Goal: Task Accomplishment & Management: Manage account settings

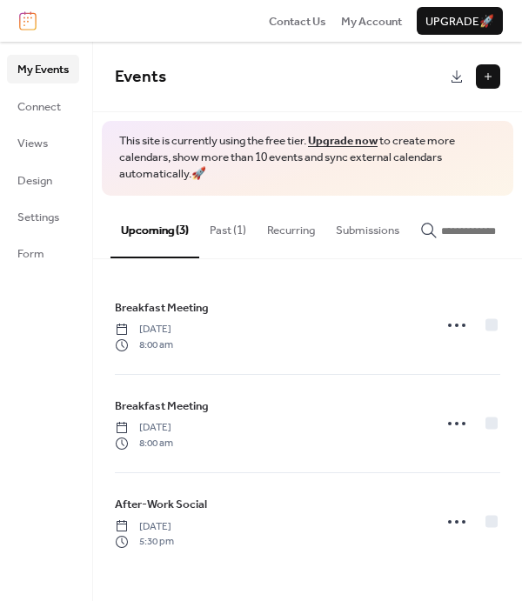
click at [517, 578] on div "Breakfast Meeting Wednesday, September 3, 2025 8:00 am Breakfast Meeting Wednes…" at bounding box center [307, 423] width 429 height 329
click at [234, 226] on button "Past (1)" at bounding box center [227, 226] width 57 height 61
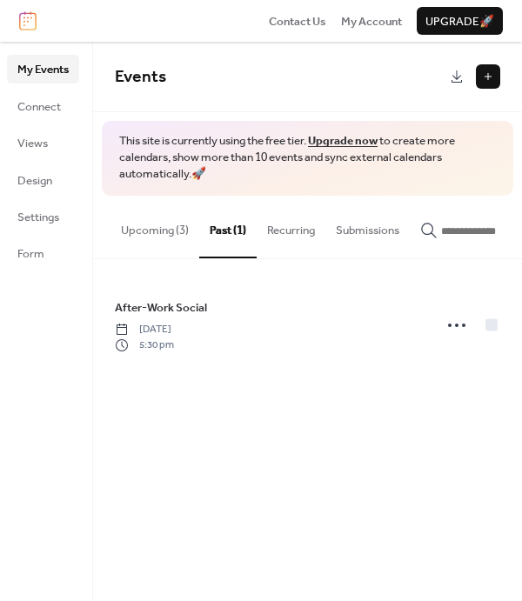
click at [152, 230] on button "Upcoming (3)" at bounding box center [154, 226] width 89 height 61
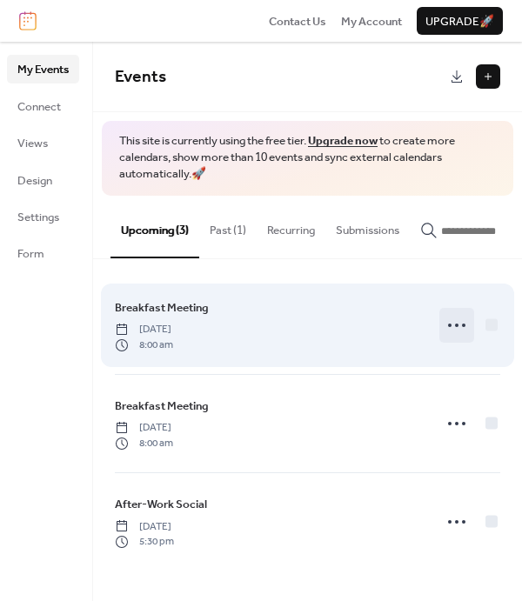
click at [462, 329] on icon at bounding box center [456, 325] width 28 height 28
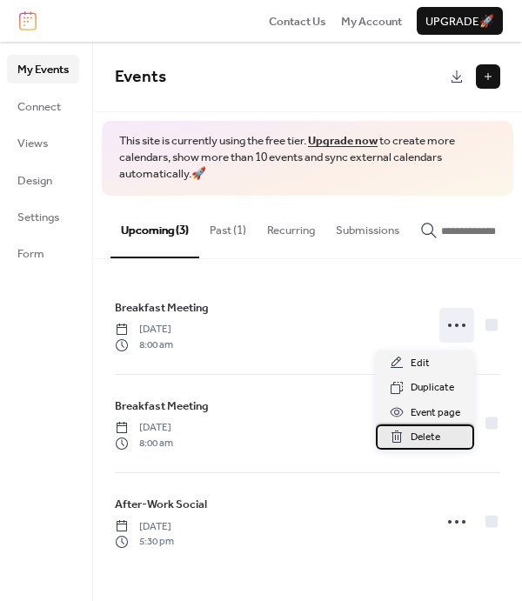
click at [426, 435] on span "Delete" at bounding box center [425, 437] width 30 height 17
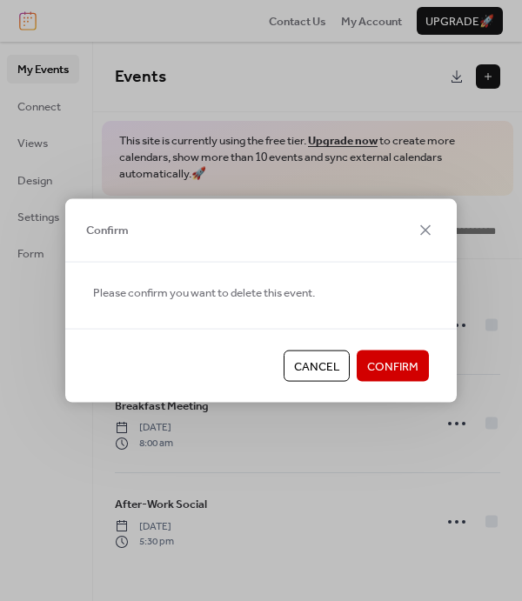
click at [392, 364] on span "Confirm" at bounding box center [392, 366] width 51 height 17
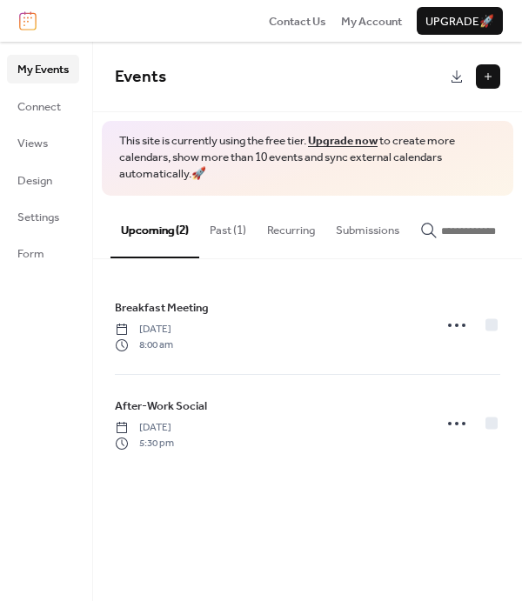
click at [223, 227] on button "Past (1)" at bounding box center [227, 226] width 57 height 61
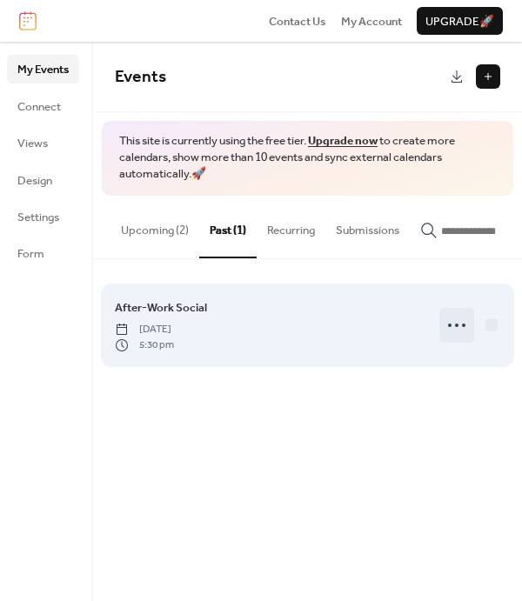
click at [462, 326] on icon at bounding box center [456, 325] width 28 height 28
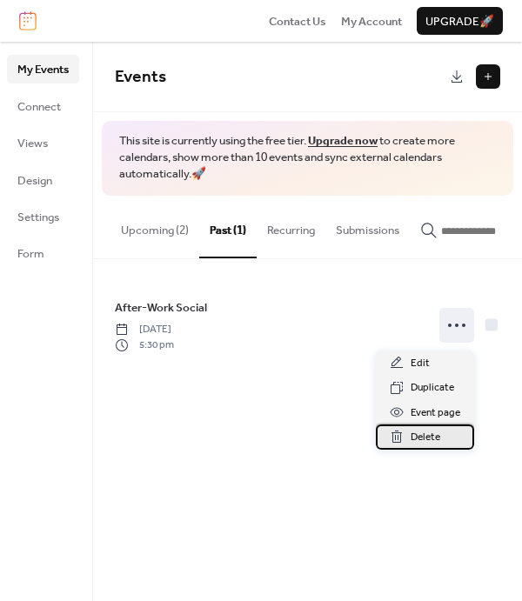
click at [408, 435] on div "Delete" at bounding box center [425, 436] width 98 height 24
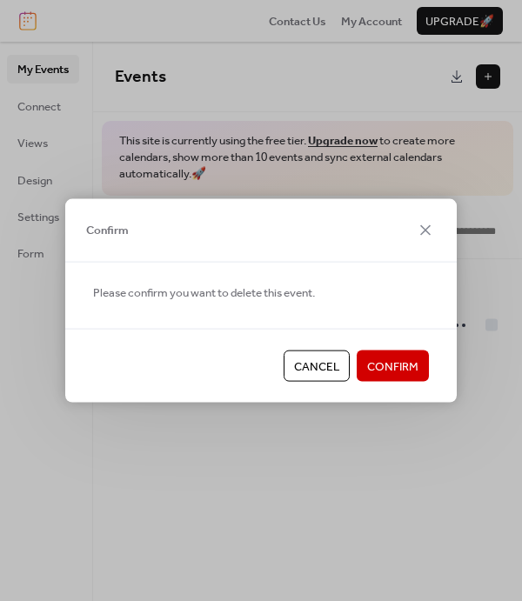
click at [400, 369] on span "Confirm" at bounding box center [392, 366] width 51 height 17
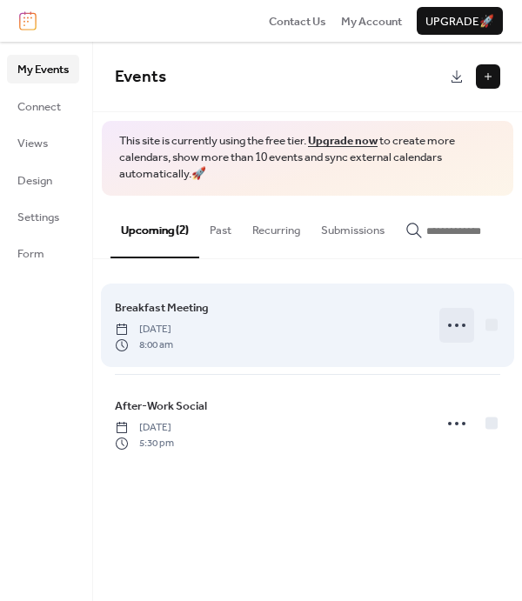
click at [459, 329] on icon at bounding box center [456, 325] width 28 height 28
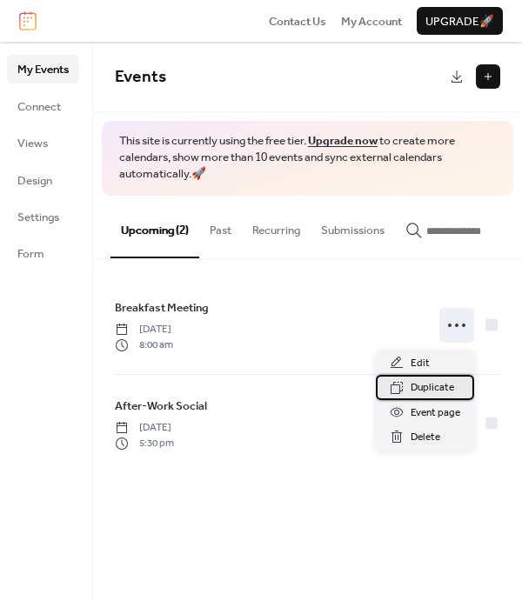
click at [425, 382] on span "Duplicate" at bounding box center [431, 387] width 43 height 17
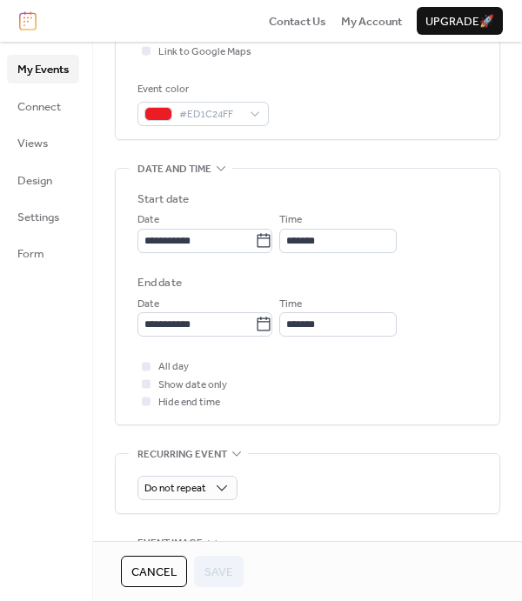
scroll to position [464, 0]
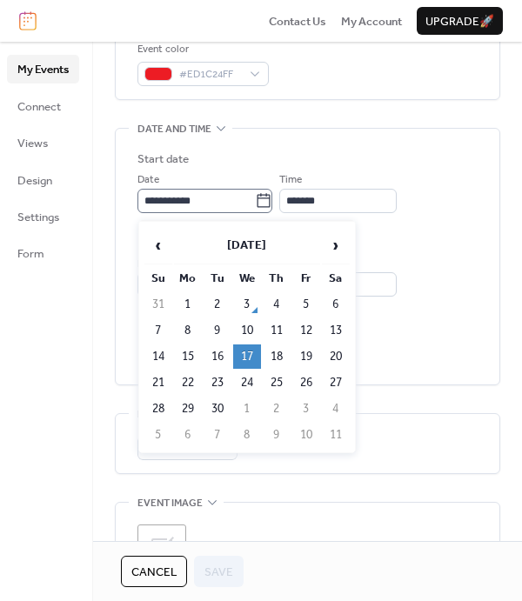
click at [272, 202] on icon at bounding box center [263, 200] width 17 height 17
click at [255, 202] on input "**********" at bounding box center [195, 201] width 117 height 24
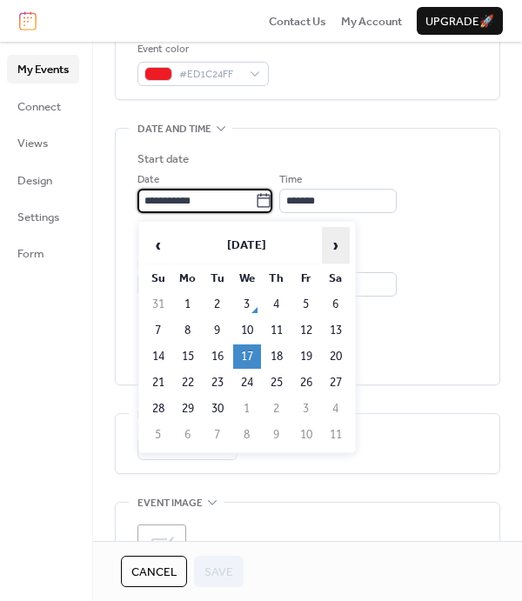
click at [327, 241] on span "›" at bounding box center [335, 245] width 26 height 35
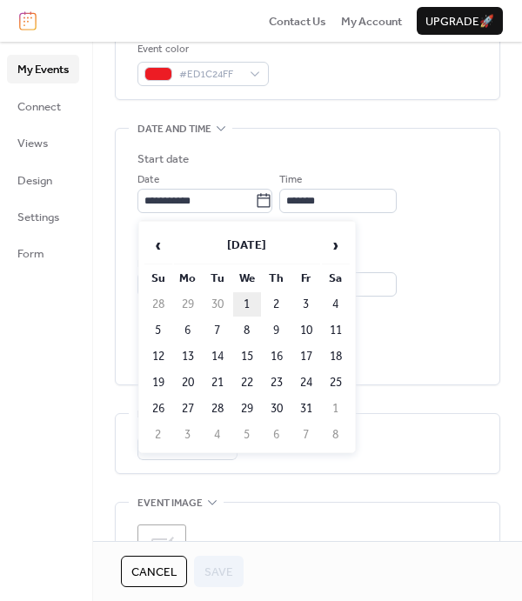
click at [252, 297] on td "1" at bounding box center [247, 304] width 28 height 24
type input "**********"
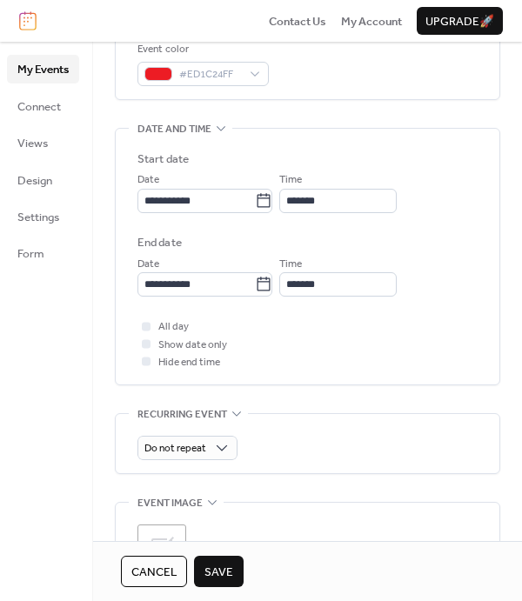
click at [223, 568] on span "Save" at bounding box center [218, 571] width 29 height 17
